Goal: Information Seeking & Learning: Learn about a topic

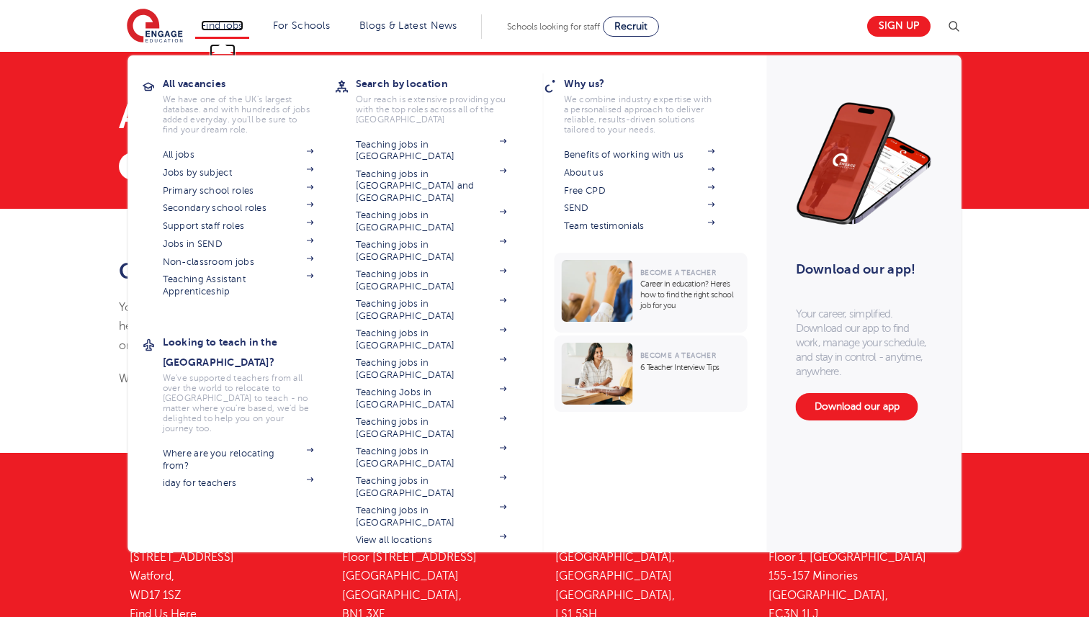
click at [226, 30] on link "Find jobs" at bounding box center [222, 25] width 43 height 11
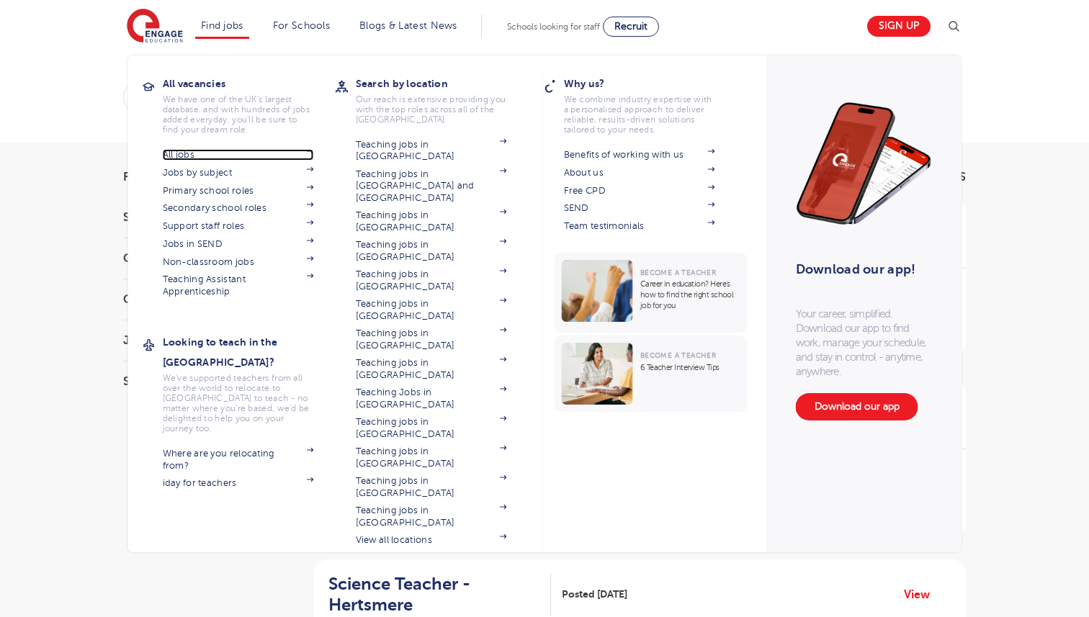
click at [185, 149] on link "All jobs" at bounding box center [238, 155] width 151 height 12
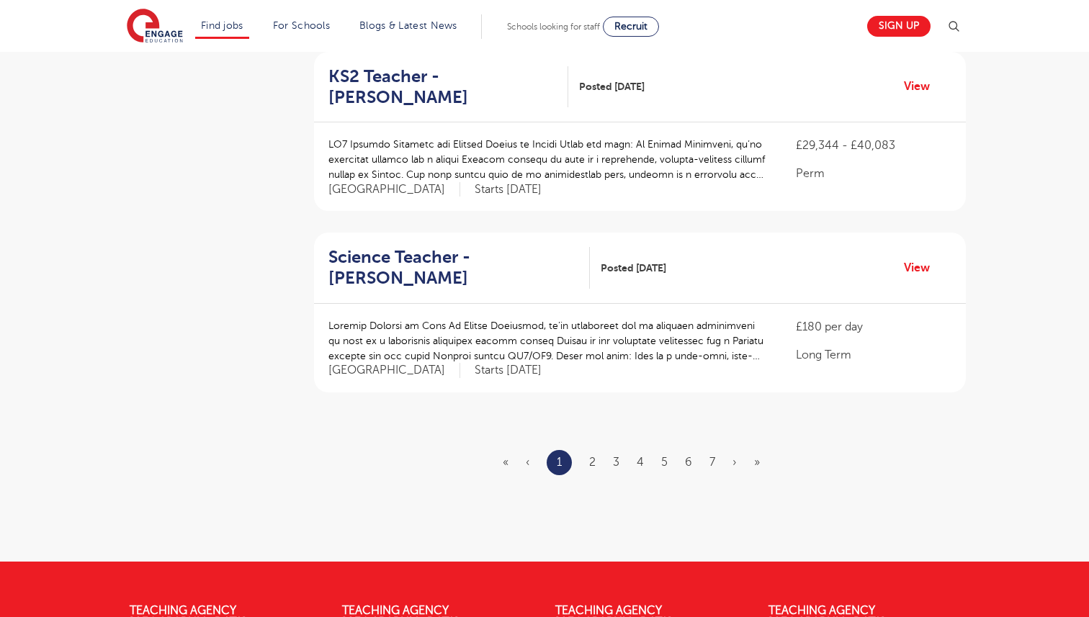
scroll to position [1597, 0]
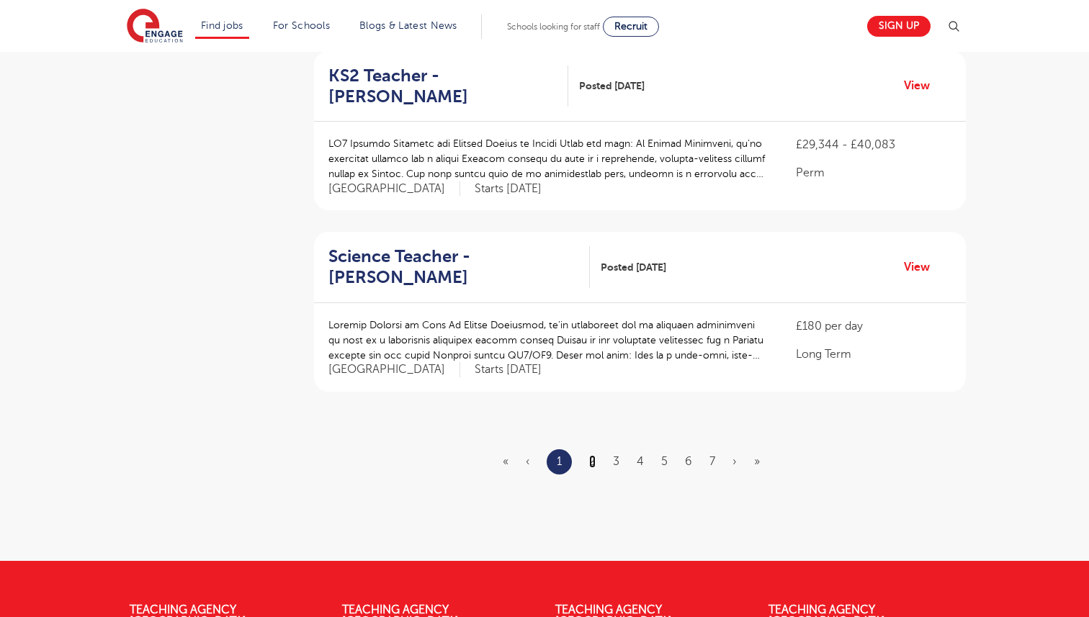
click at [595, 455] on link "2" at bounding box center [592, 461] width 6 height 13
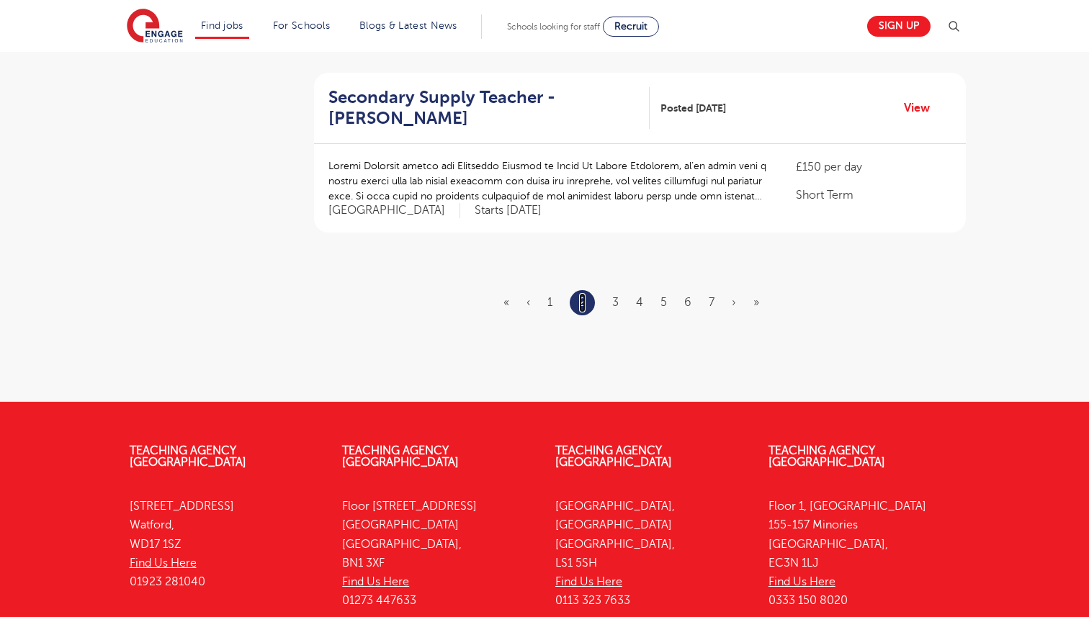
scroll to position [1763, 0]
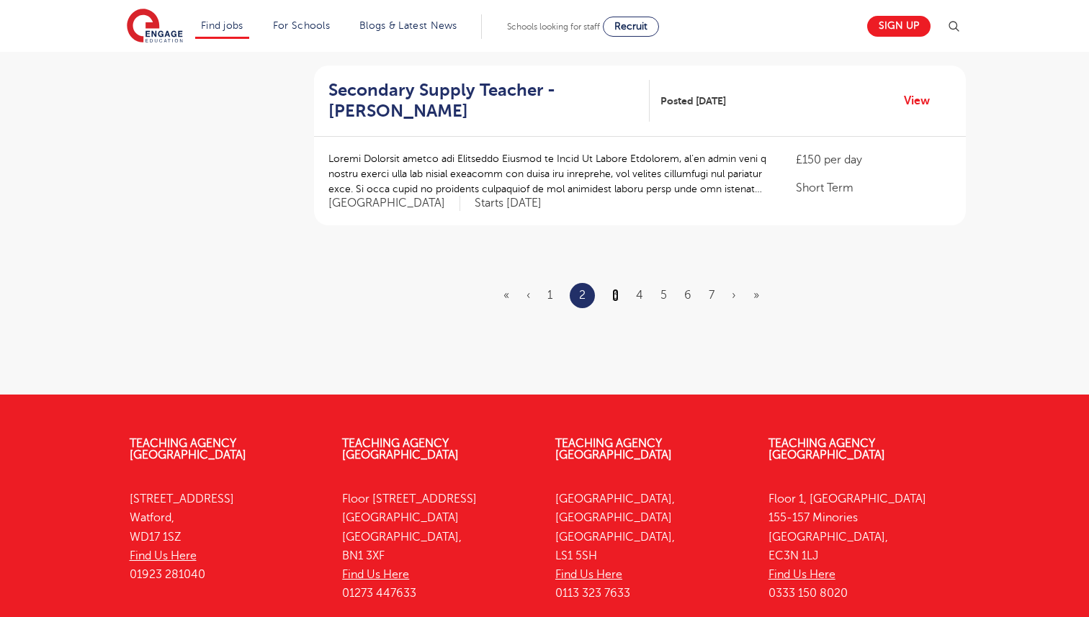
click at [616, 289] on link "3" at bounding box center [615, 295] width 6 height 13
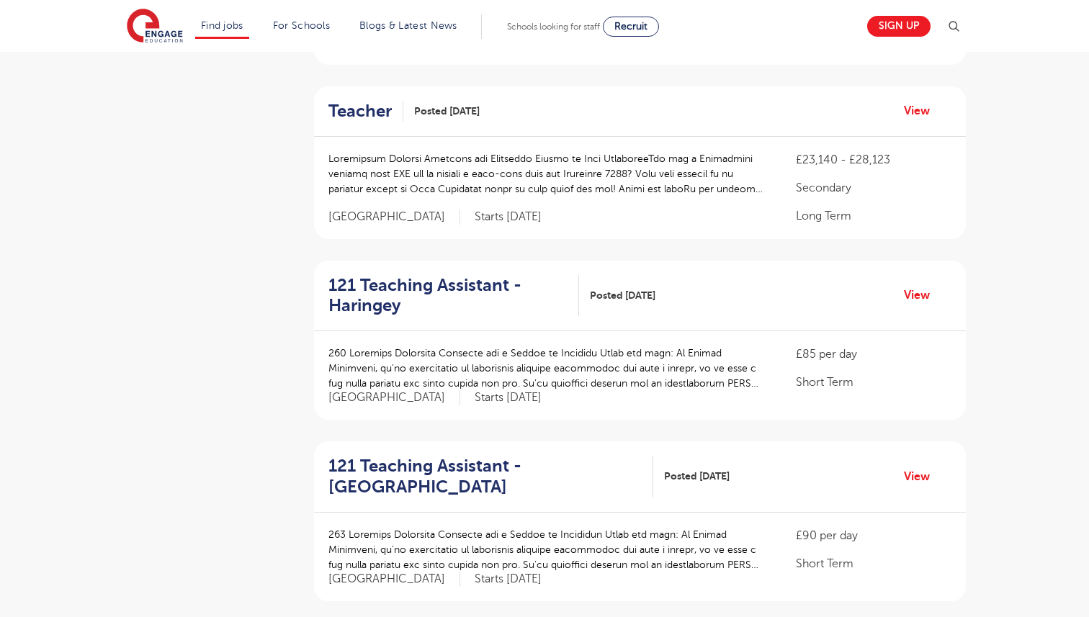
scroll to position [656, 0]
click at [914, 285] on link "View" at bounding box center [922, 294] width 37 height 19
